Goal: Transaction & Acquisition: Obtain resource

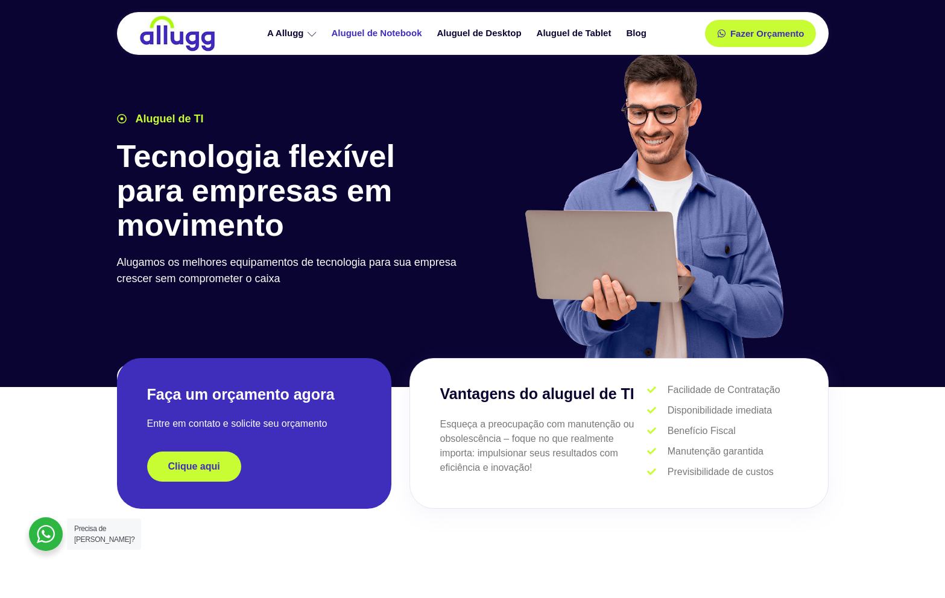
click at [362, 28] on link "Aluguel de Notebook" at bounding box center [379, 33] width 106 height 21
